Goal: Transaction & Acquisition: Subscribe to service/newsletter

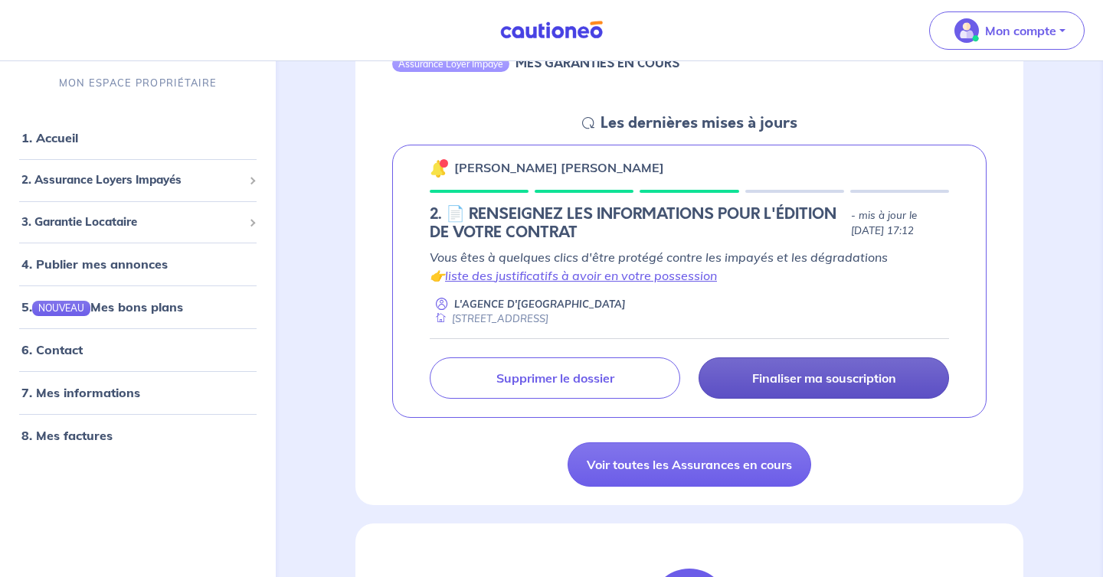
scroll to position [193, 0]
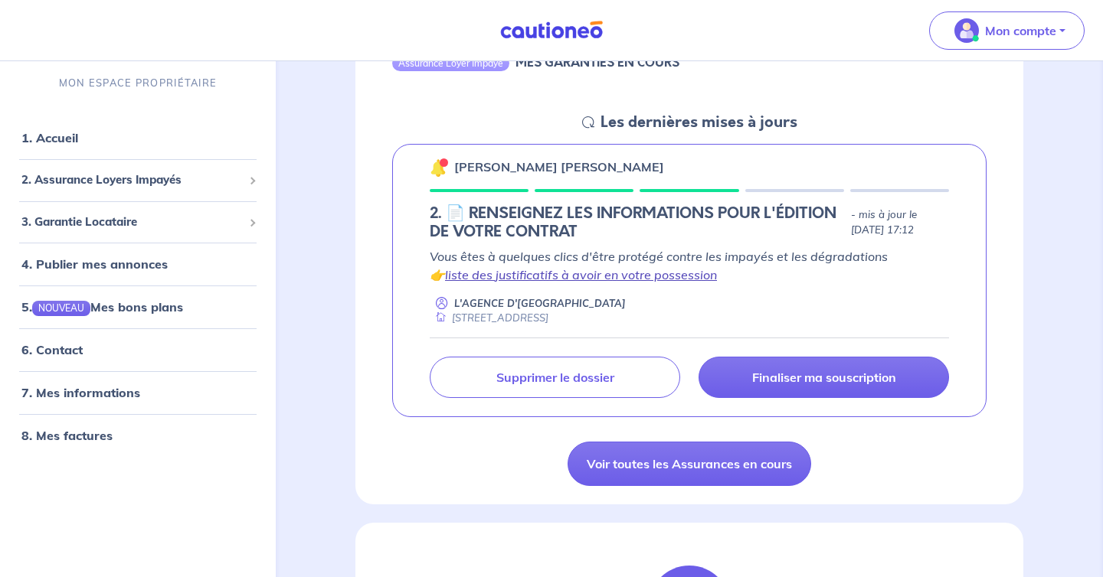
click at [652, 269] on link "liste des justificatifs à avoir en votre possession" at bounding box center [581, 274] width 272 height 15
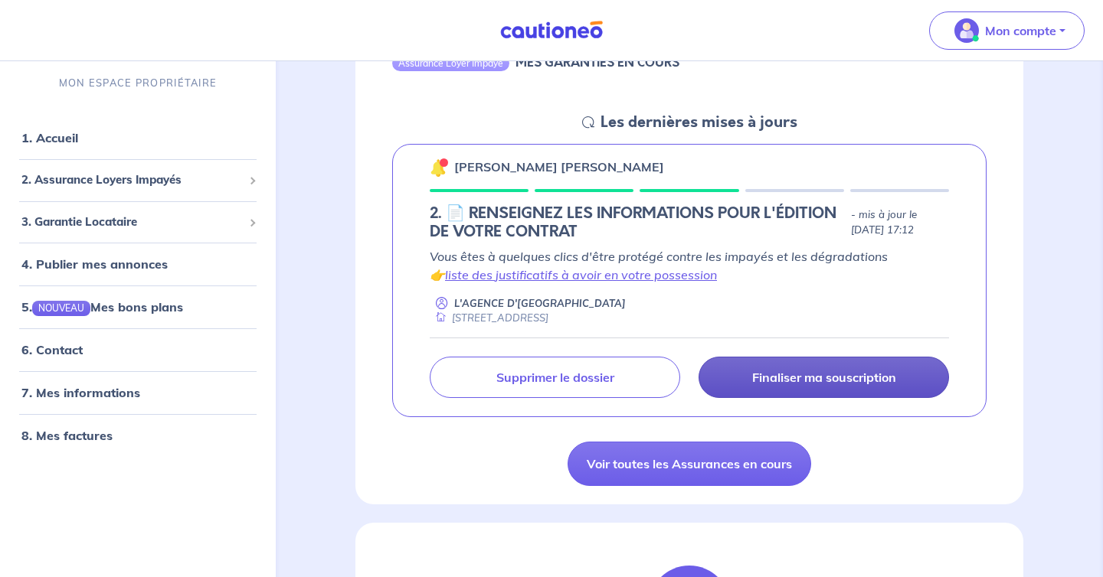
click at [803, 385] on p "Finaliser ma souscription" at bounding box center [824, 377] width 144 height 15
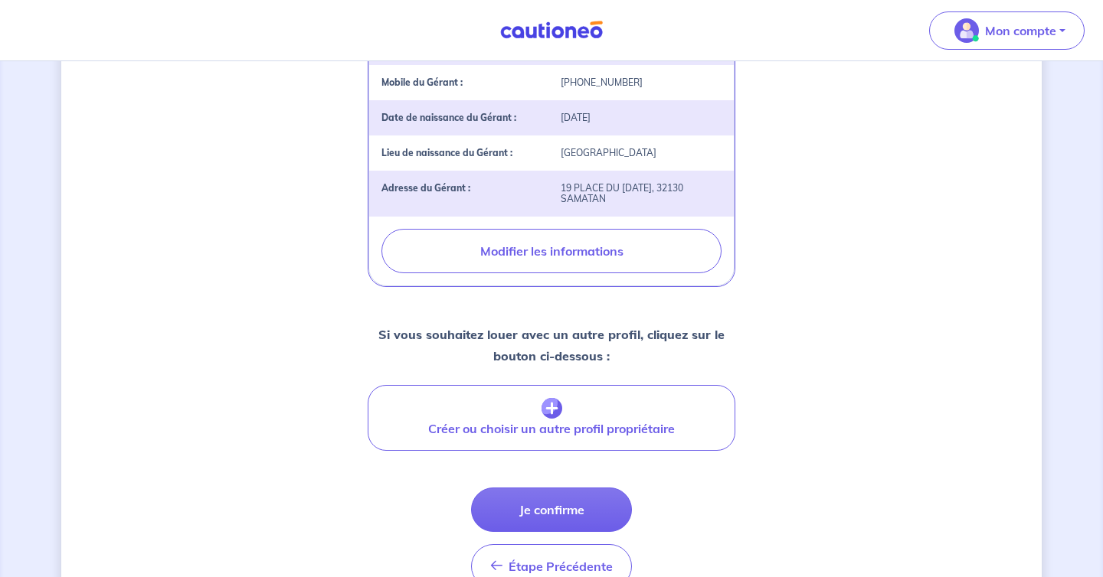
scroll to position [536, 0]
click at [587, 496] on button "Je confirme" at bounding box center [551, 509] width 161 height 44
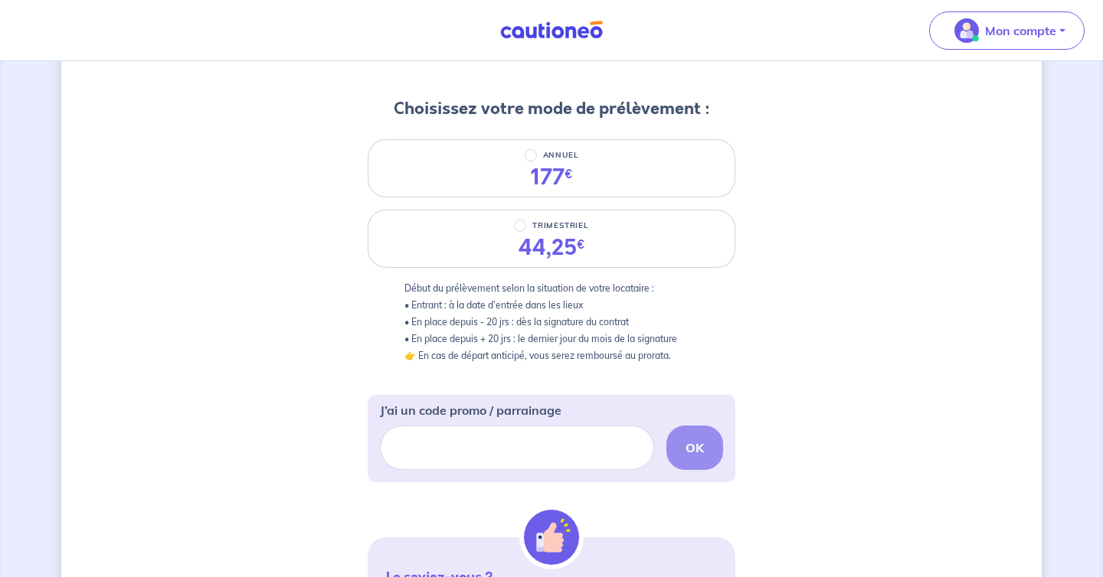
scroll to position [172, 0]
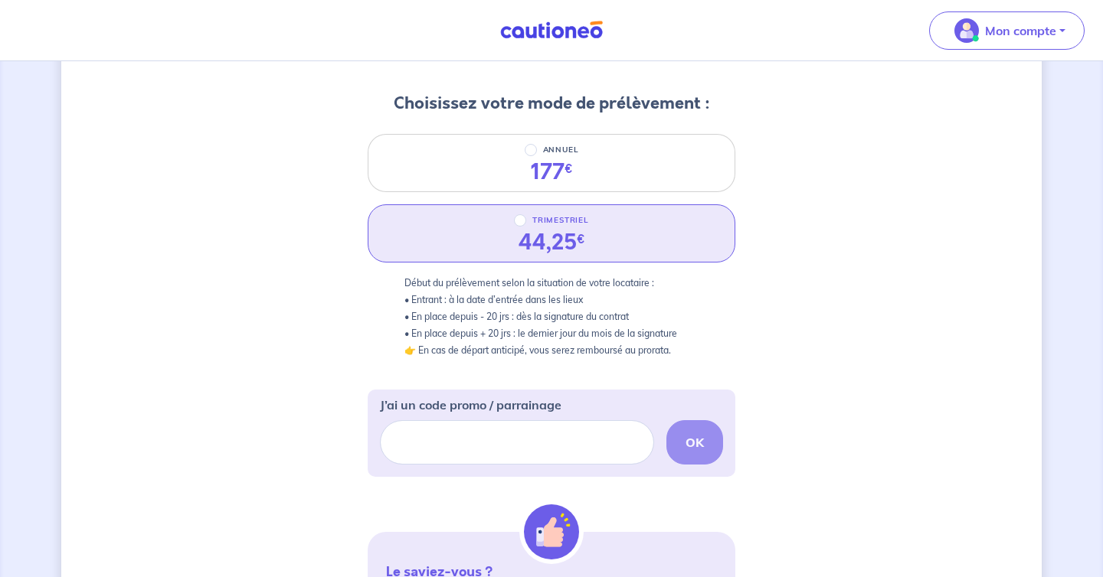
click at [566, 242] on div "44,25 €" at bounding box center [551, 243] width 67 height 26
radio input "true"
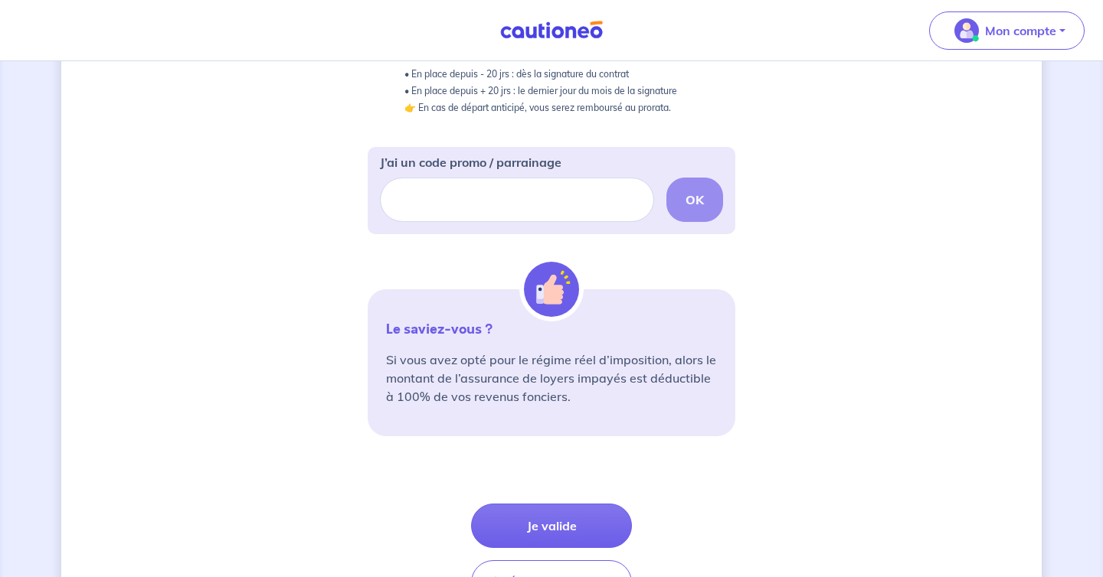
scroll to position [516, 0]
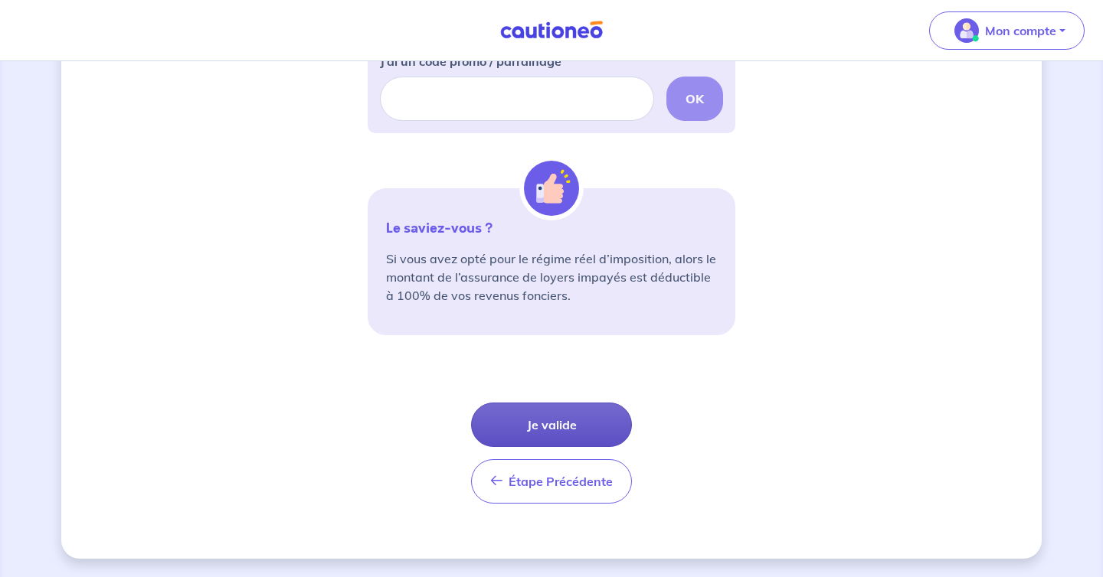
click at [585, 427] on button "Je valide" at bounding box center [551, 425] width 161 height 44
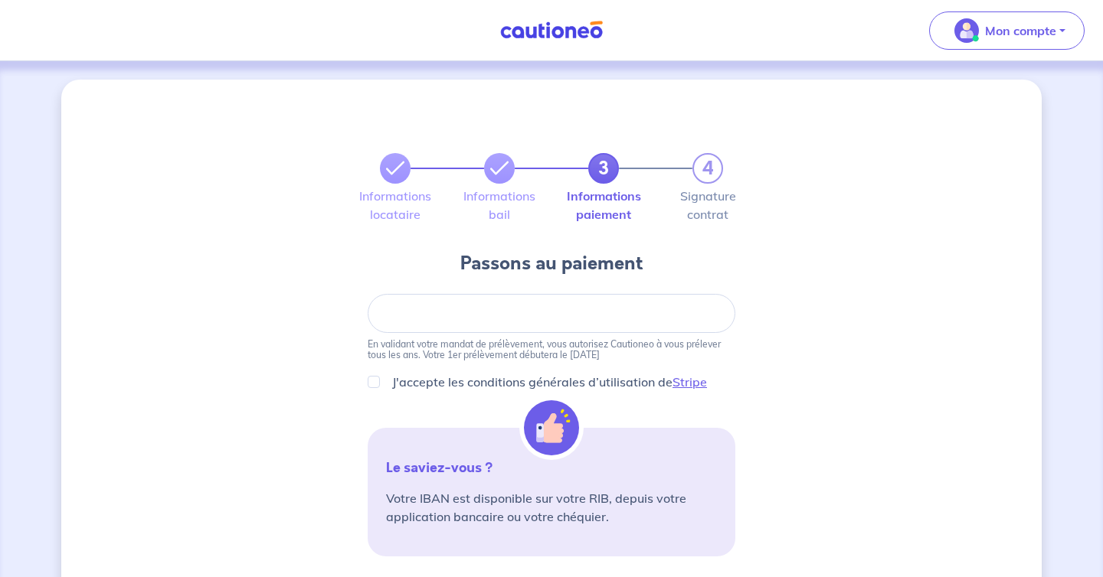
click at [584, 37] on img at bounding box center [551, 30] width 115 height 19
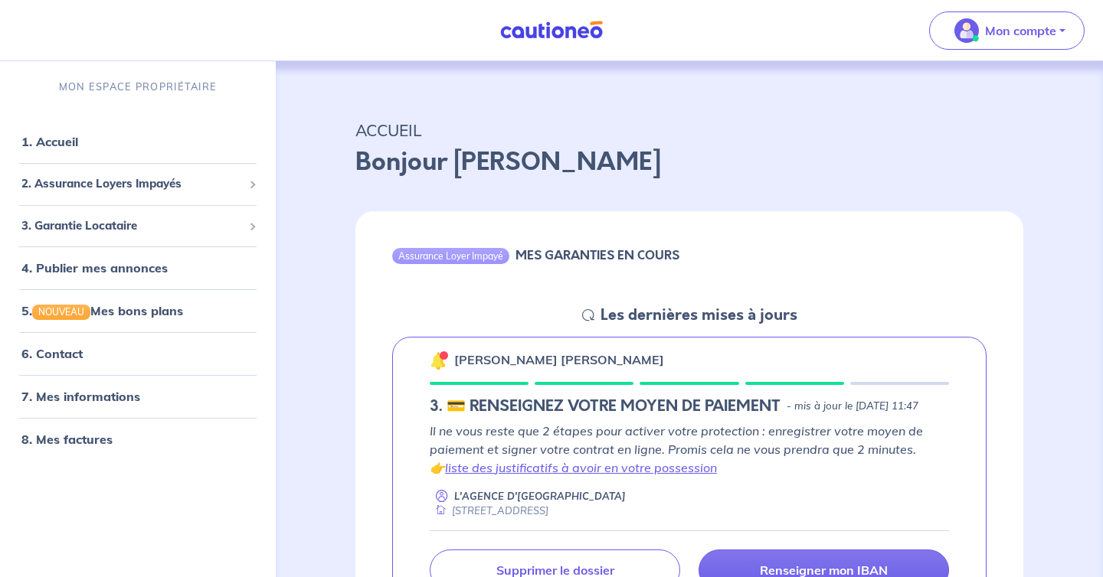
scroll to position [210, 0]
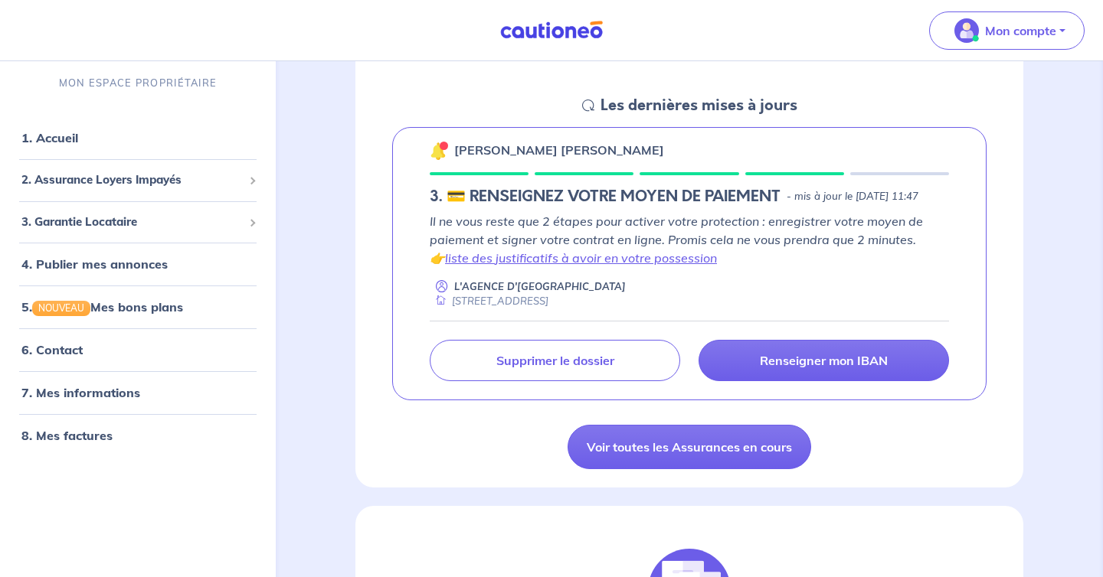
click at [517, 309] on div "[STREET_ADDRESS]" at bounding box center [489, 301] width 119 height 15
click at [529, 200] on h5 "3. 💳 RENSEIGNEZ VOTRE MOYEN DE PAIEMENT" at bounding box center [605, 197] width 351 height 18
click at [505, 158] on p "[PERSON_NAME] [PERSON_NAME]" at bounding box center [559, 150] width 210 height 18
click at [489, 144] on p "[PERSON_NAME] [PERSON_NAME]" at bounding box center [559, 150] width 210 height 18
click at [504, 266] on link "liste des justificatifs à avoir en votre possession" at bounding box center [581, 257] width 272 height 15
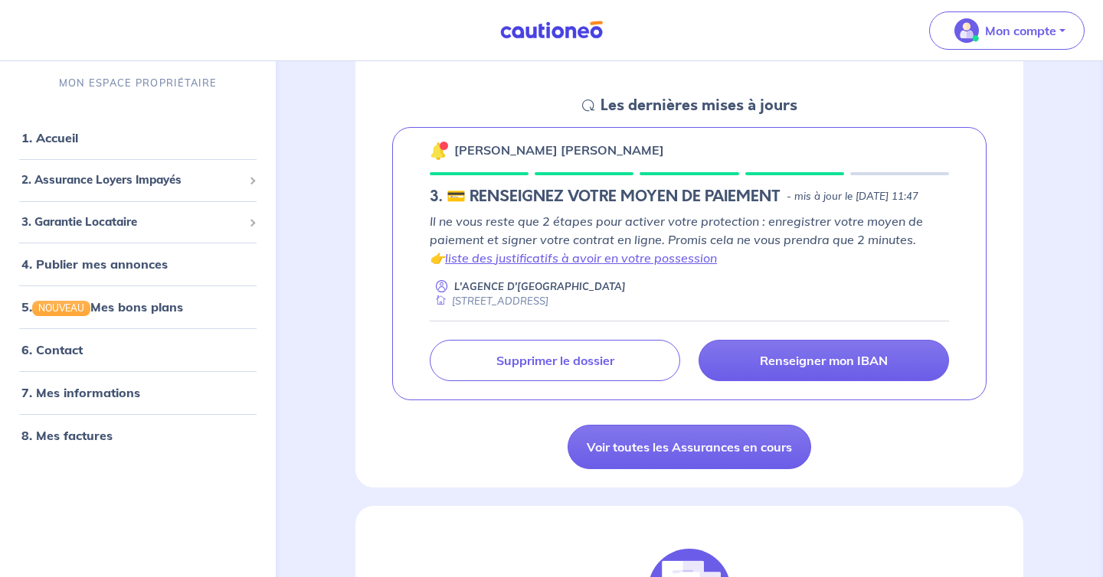
click at [534, 21] on img at bounding box center [551, 30] width 115 height 19
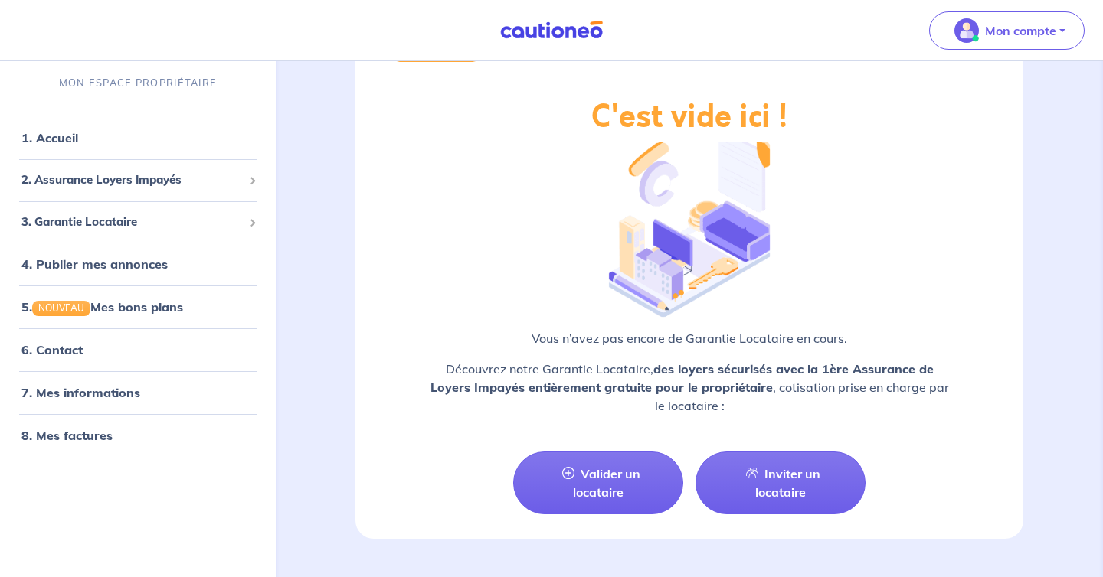
scroll to position [1864, 0]
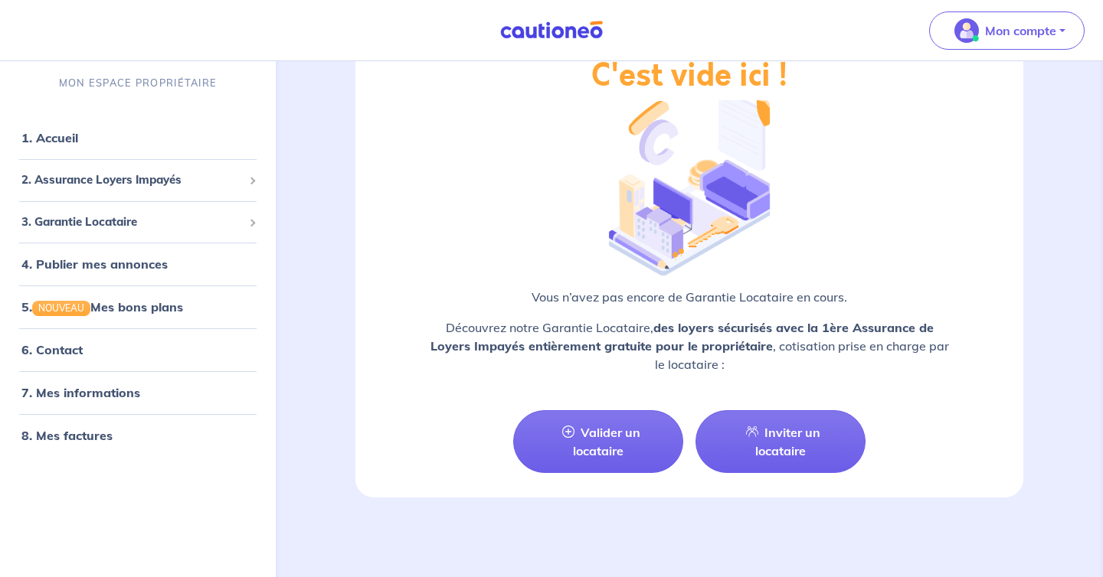
click at [558, 25] on img at bounding box center [551, 30] width 115 height 19
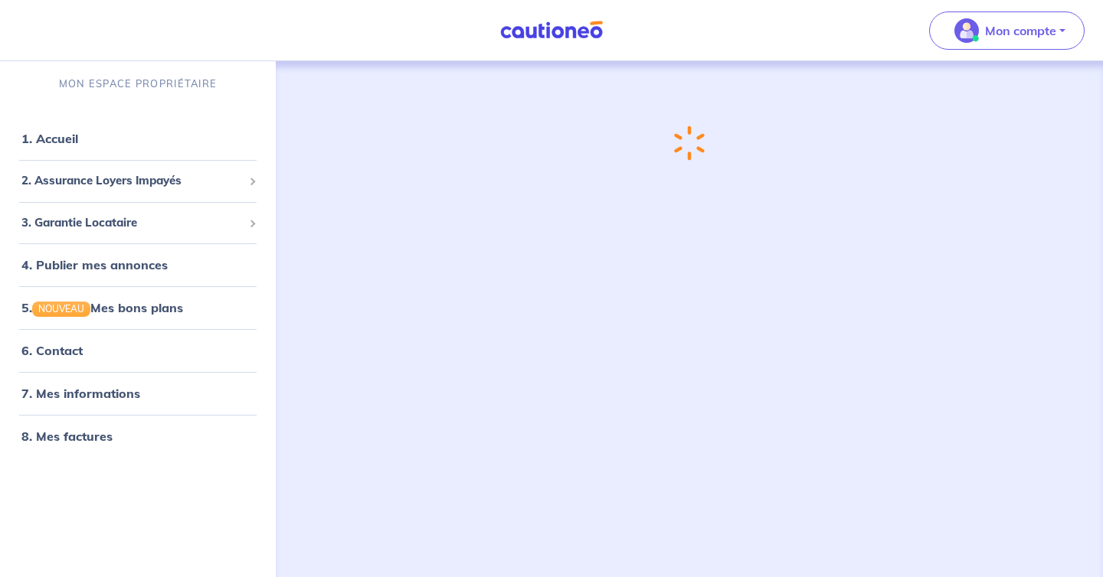
scroll to position [0, 0]
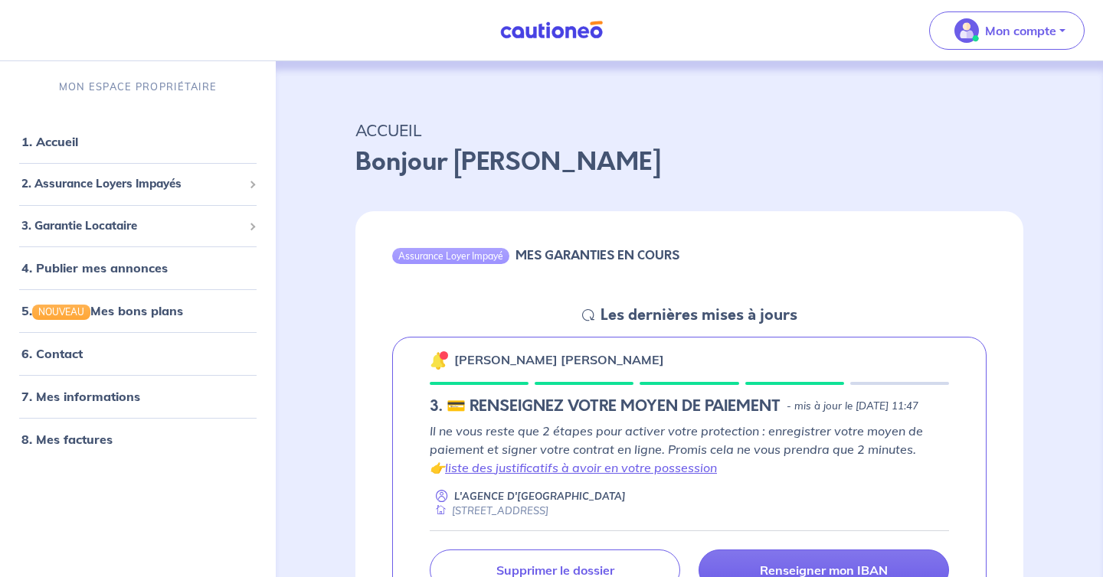
click at [1035, 127] on div "ACCUEIL Bonjour [PERSON_NAME]" at bounding box center [689, 145] width 741 height 95
click at [500, 47] on nav "Mon compte MON ESPACE PROPRIÉTAIRE 1. Accueil 2. Assurance Loyers Impayés Sousc…" at bounding box center [551, 30] width 1103 height 61
click at [523, 47] on nav "Mon compte MON ESPACE PROPRIÉTAIRE 1. Accueil 2. Assurance Loyers Impayés Sousc…" at bounding box center [551, 30] width 1103 height 61
click at [527, 41] on link at bounding box center [551, 30] width 115 height 27
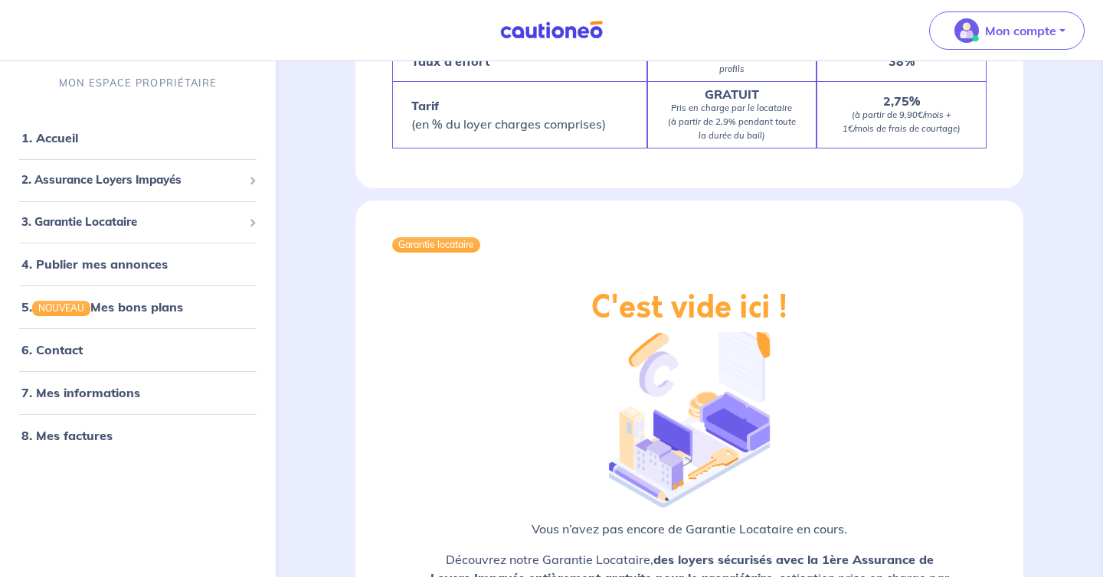
scroll to position [1864, 0]
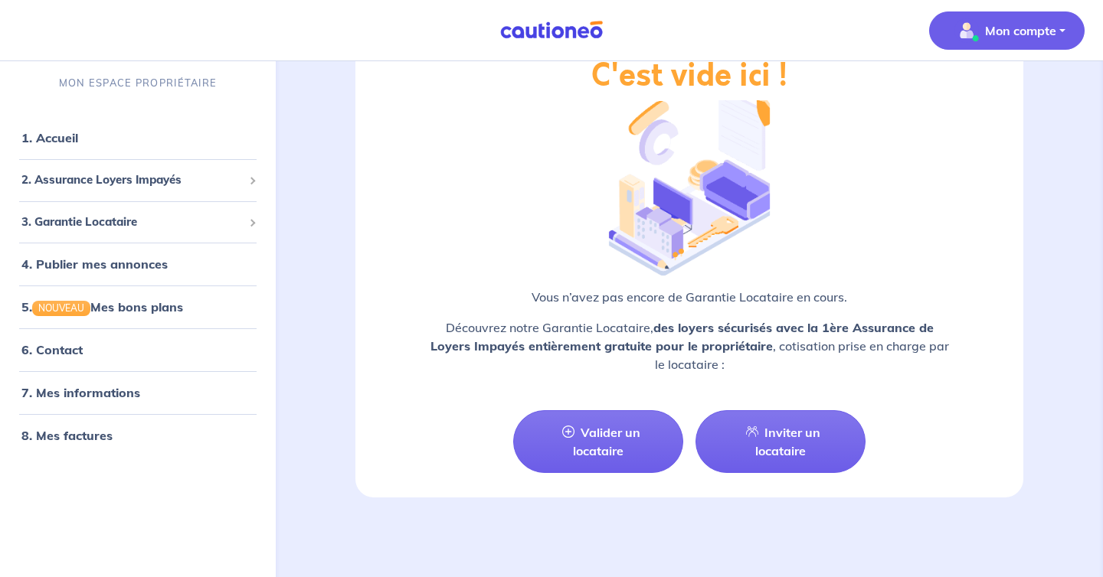
click at [1016, 26] on p "Mon compte" at bounding box center [1020, 30] width 71 height 18
click at [996, 89] on link "Mes informations" at bounding box center [991, 95] width 123 height 25
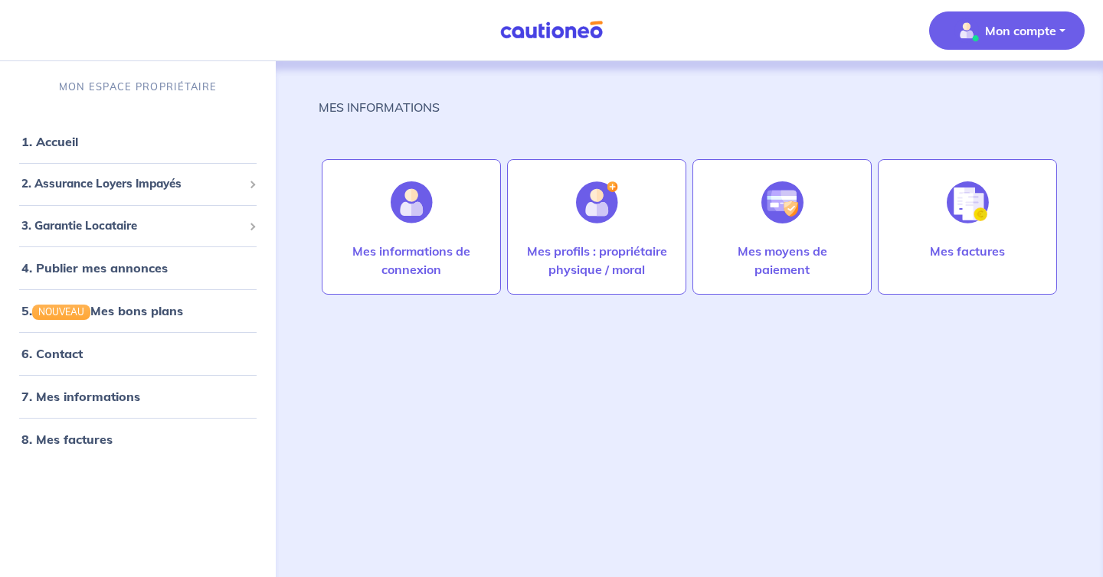
click at [570, 32] on img at bounding box center [551, 30] width 115 height 19
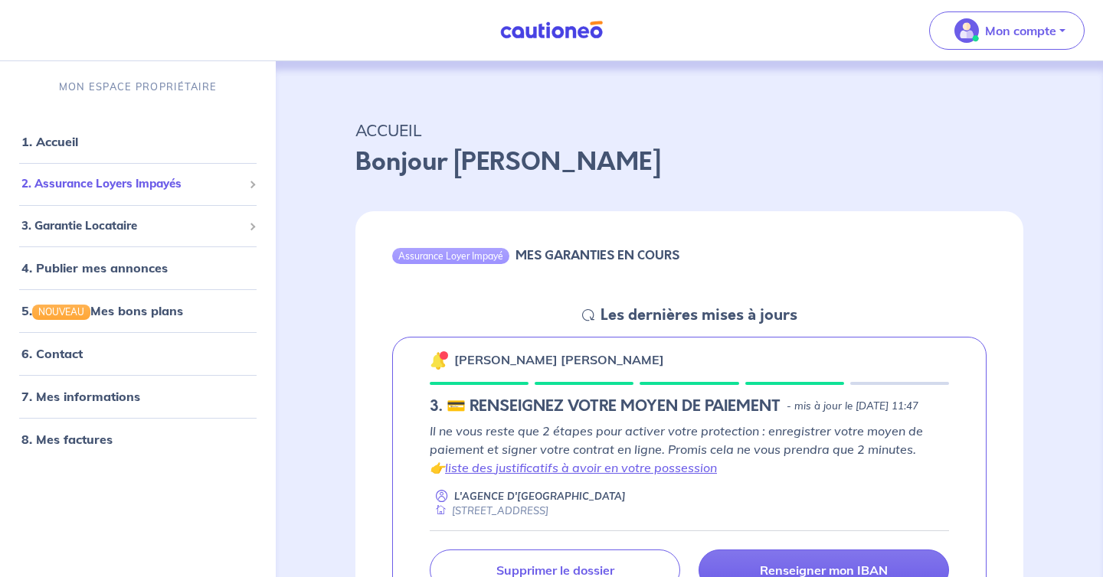
click at [99, 173] on div "2. Assurance Loyers Impayés" at bounding box center [137, 184] width 263 height 30
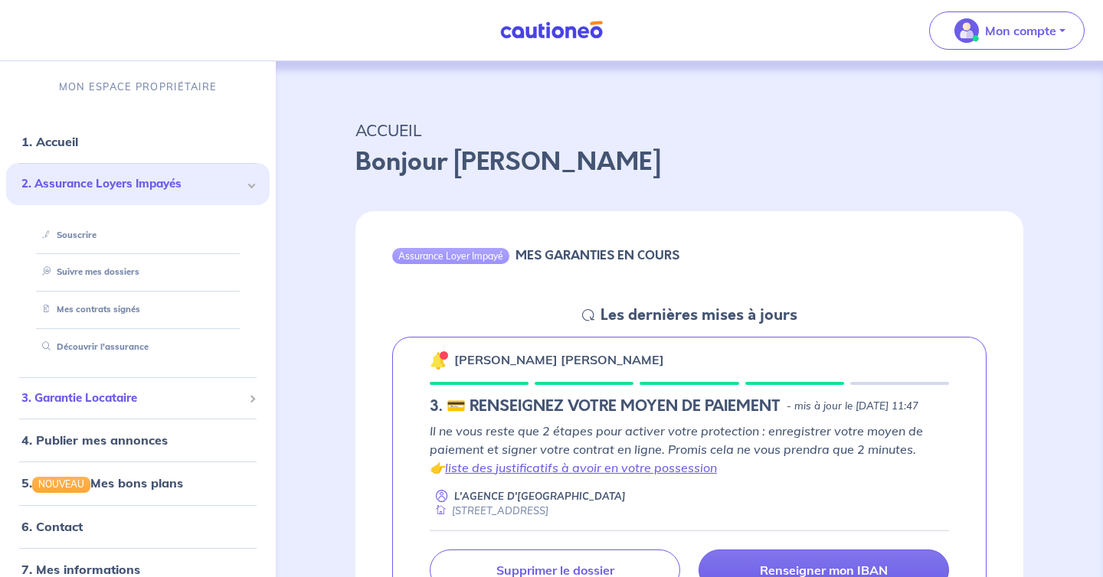
click at [129, 391] on span "3. Garantie Locataire" at bounding box center [131, 399] width 221 height 18
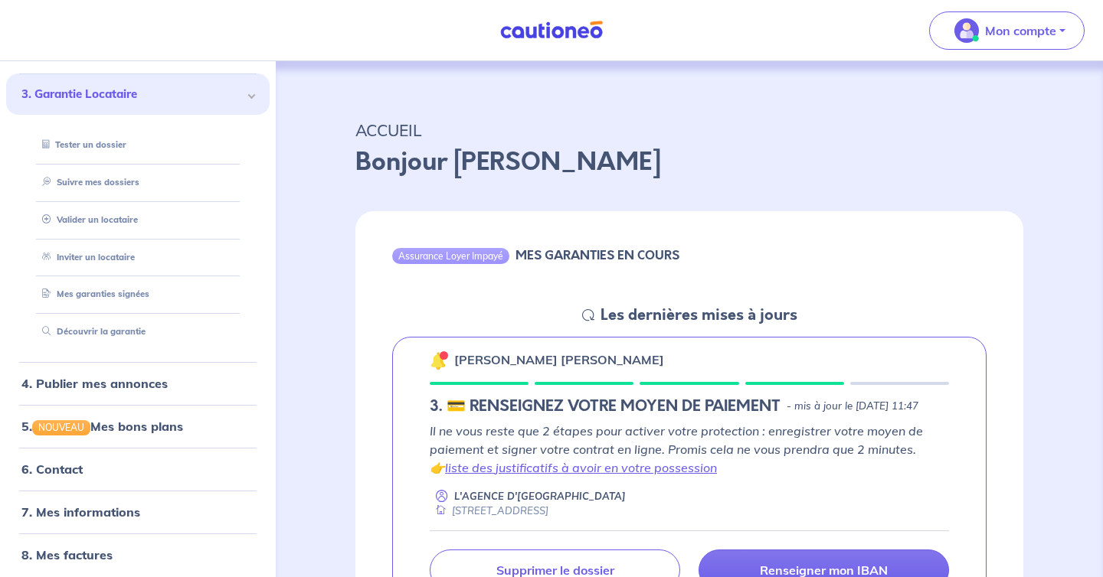
scroll to position [135, 0]
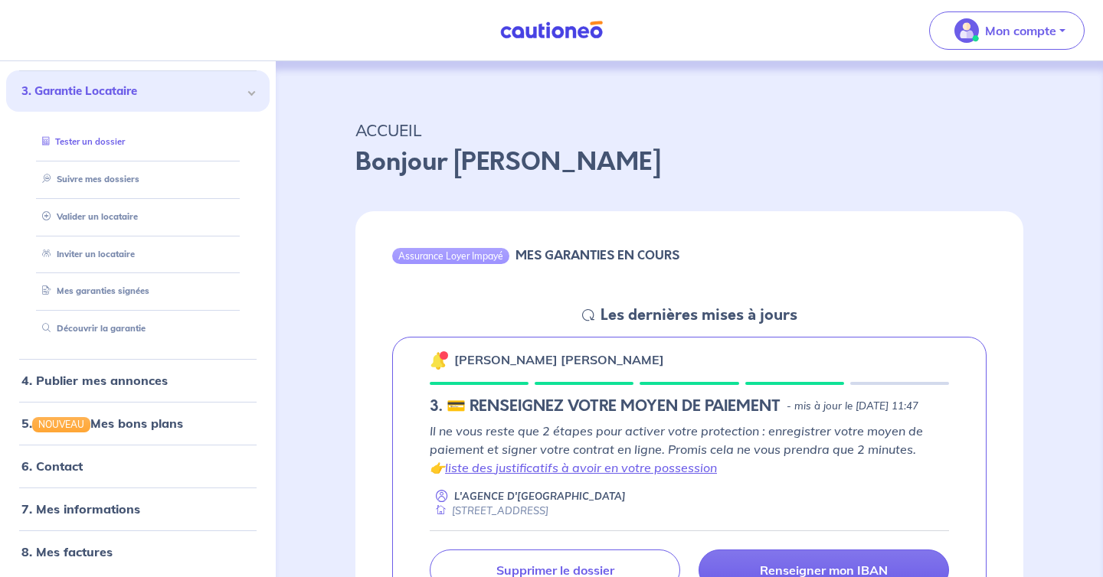
click at [104, 146] on link "Tester un dossier" at bounding box center [80, 141] width 89 height 11
